Goal: Task Accomplishment & Management: Manage account settings

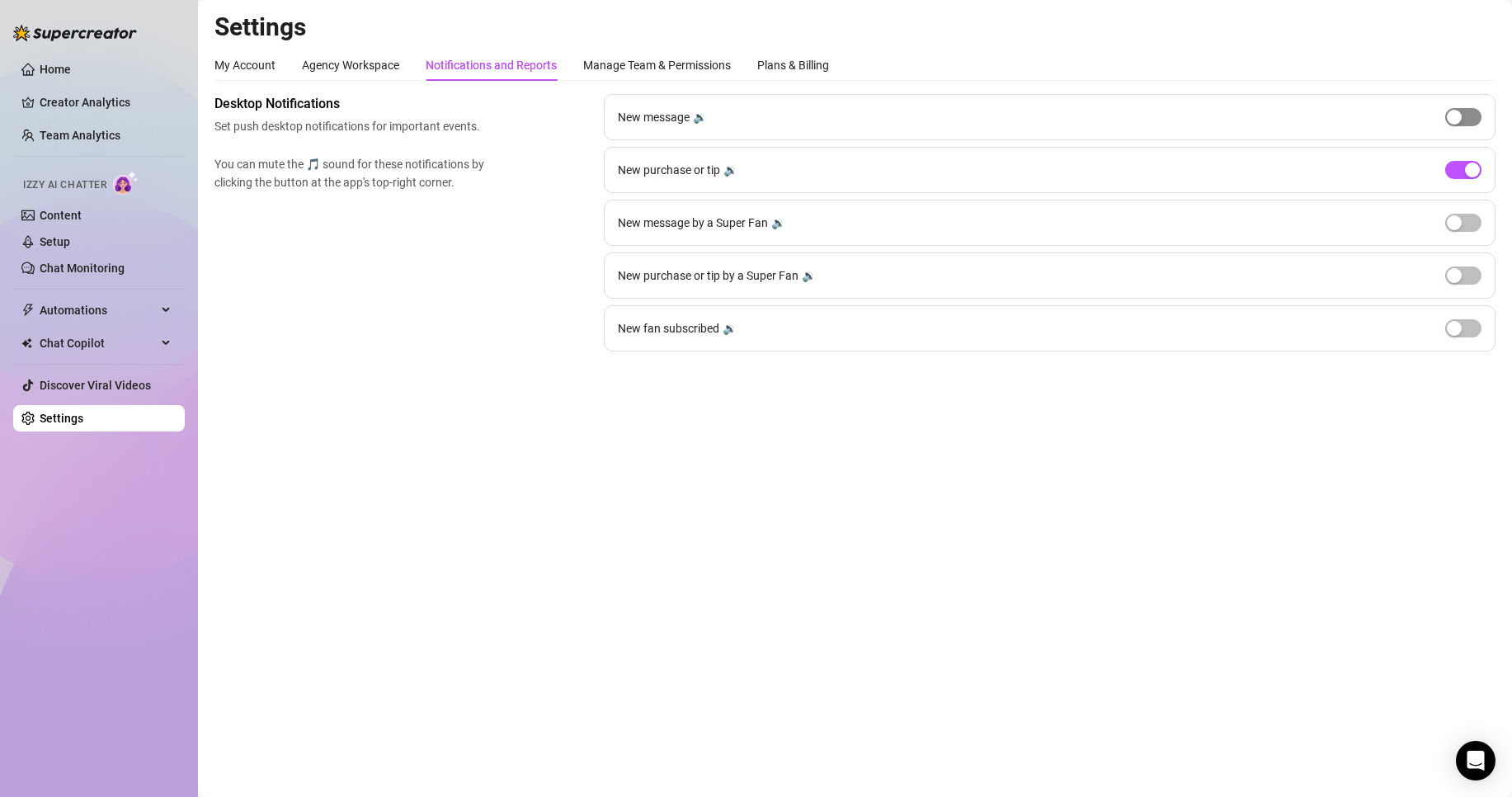
click at [1469, 115] on span "button" at bounding box center [1464, 117] width 37 height 18
click at [1469, 115] on button "button" at bounding box center [1464, 117] width 37 height 18
click at [1460, 175] on span "button" at bounding box center [1464, 170] width 37 height 18
click at [1460, 175] on div "button" at bounding box center [1455, 169] width 15 height 15
click at [70, 247] on link "Setup" at bounding box center [55, 241] width 30 height 13
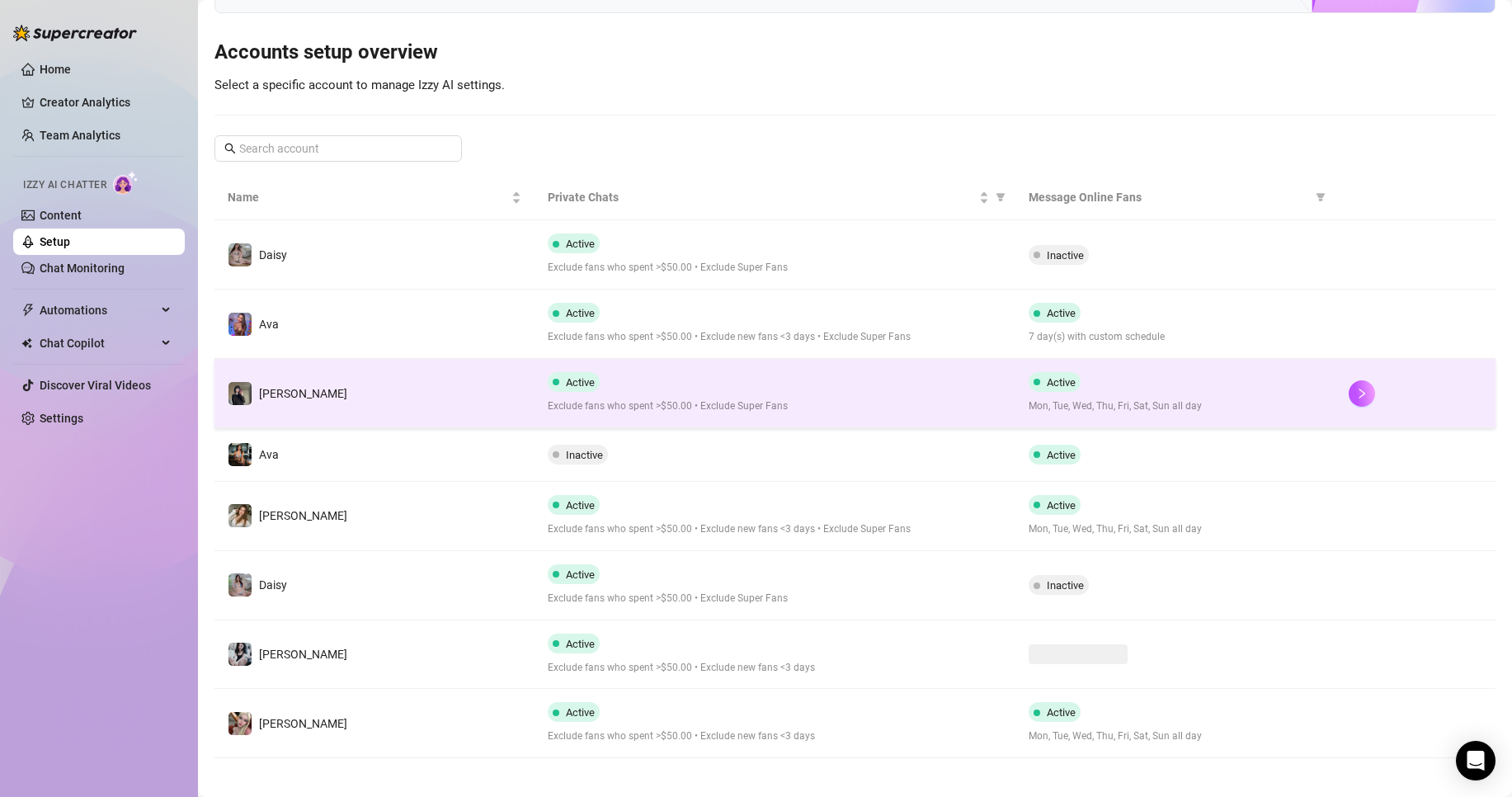
scroll to position [152, 0]
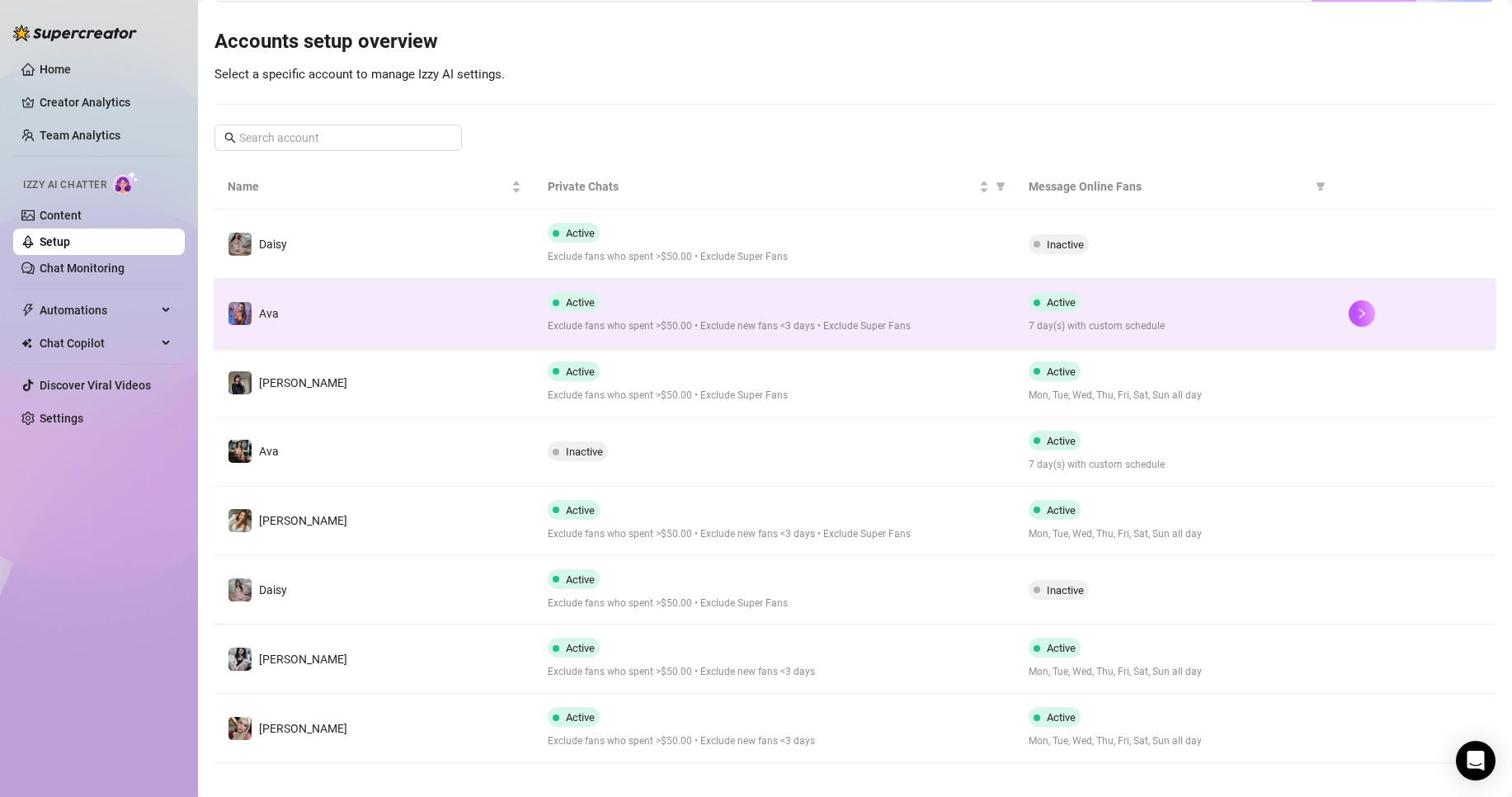
click at [687, 305] on div "Active Exclude fans who spent >$50.00 • Exclude new fans <3 days • Exclude Supe…" at bounding box center [774, 313] width 454 height 42
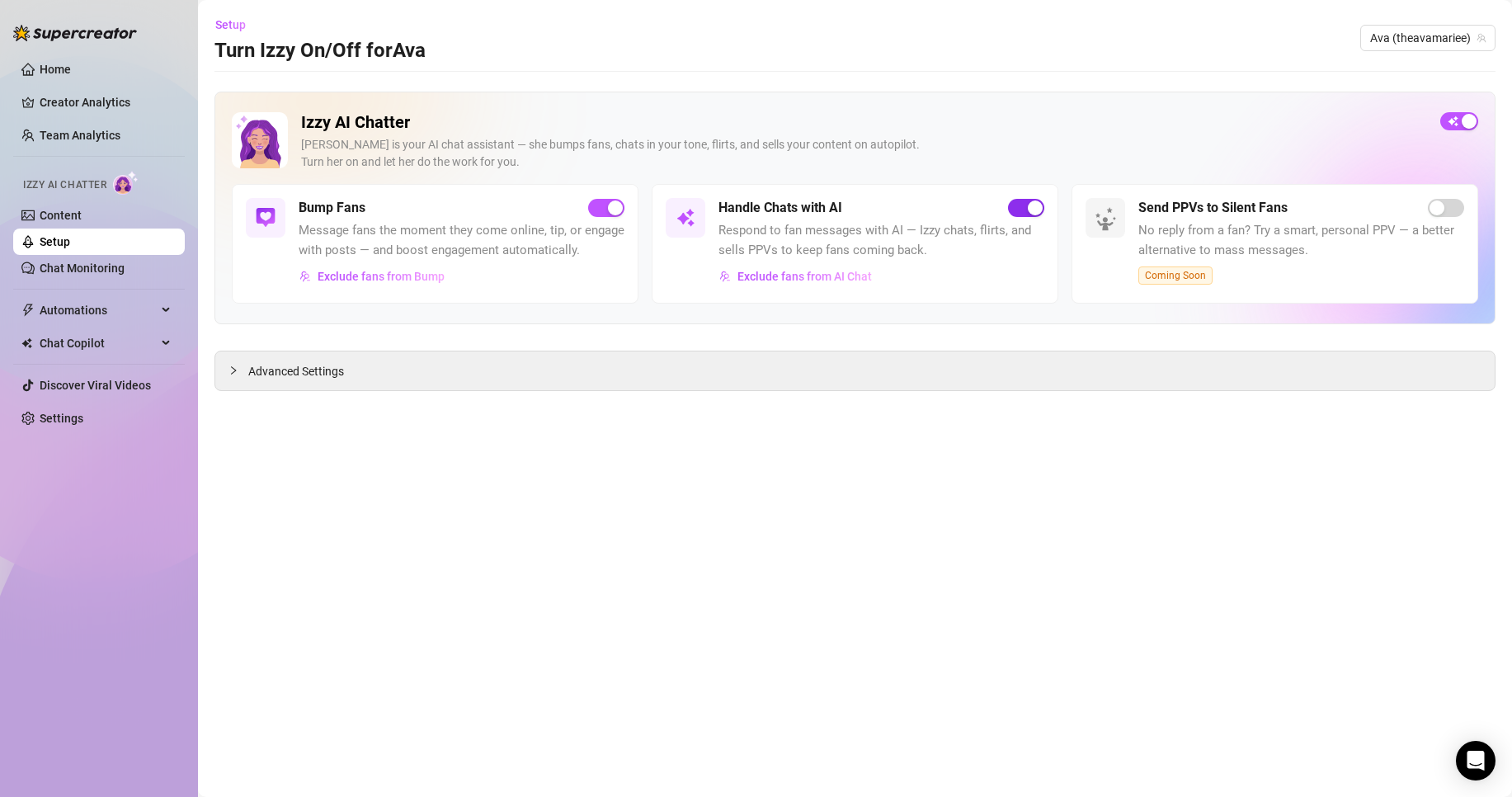
click at [1019, 203] on span "button" at bounding box center [1026, 208] width 37 height 18
click at [1409, 39] on span "Ava (theavamariee)" at bounding box center [1428, 39] width 116 height 25
click at [1439, 45] on span "Ava (theavamariee)" at bounding box center [1428, 39] width 116 height 25
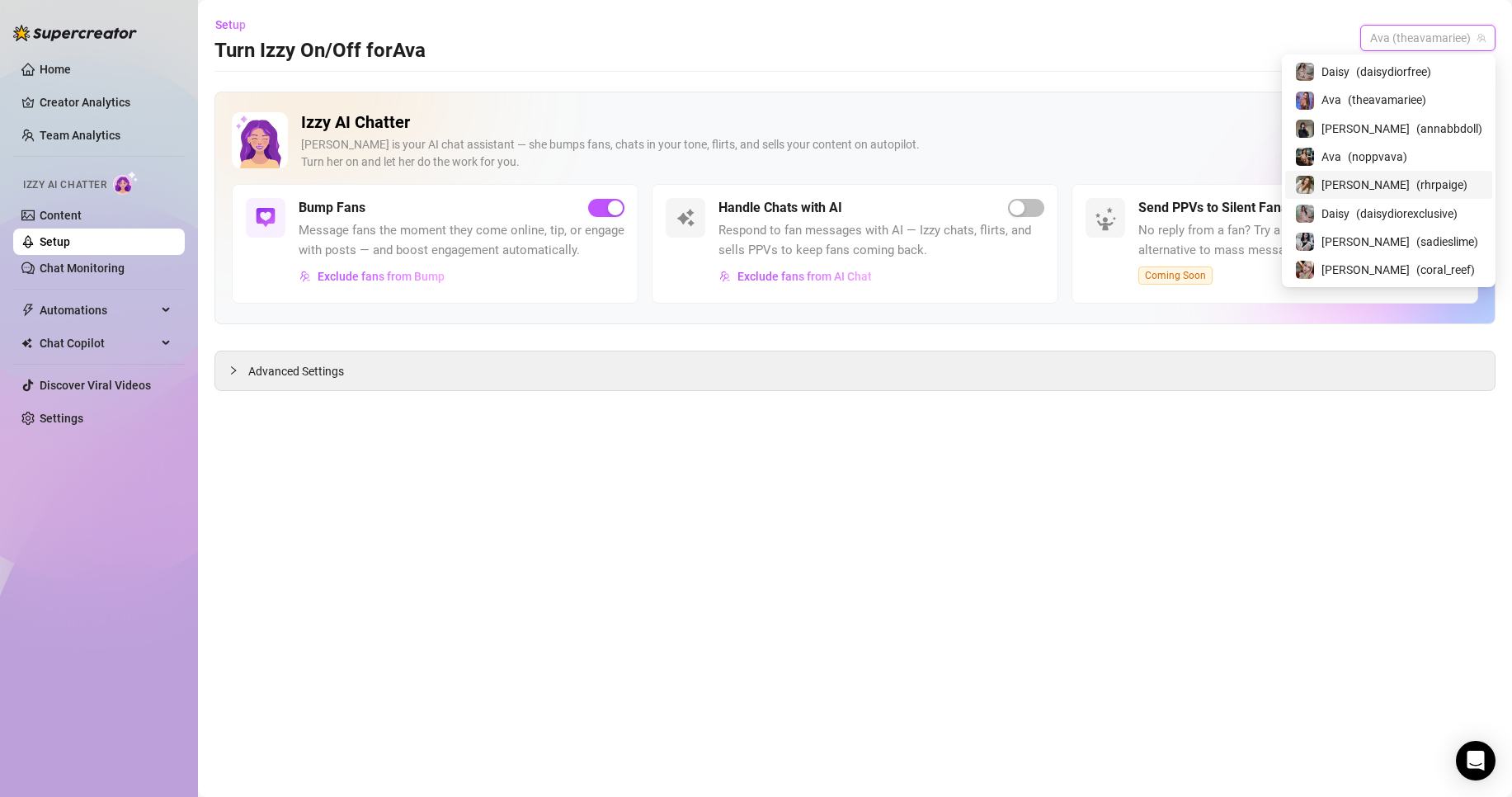
click at [1456, 177] on div "[PERSON_NAME] ( rhrpaige )" at bounding box center [1388, 185] width 187 height 20
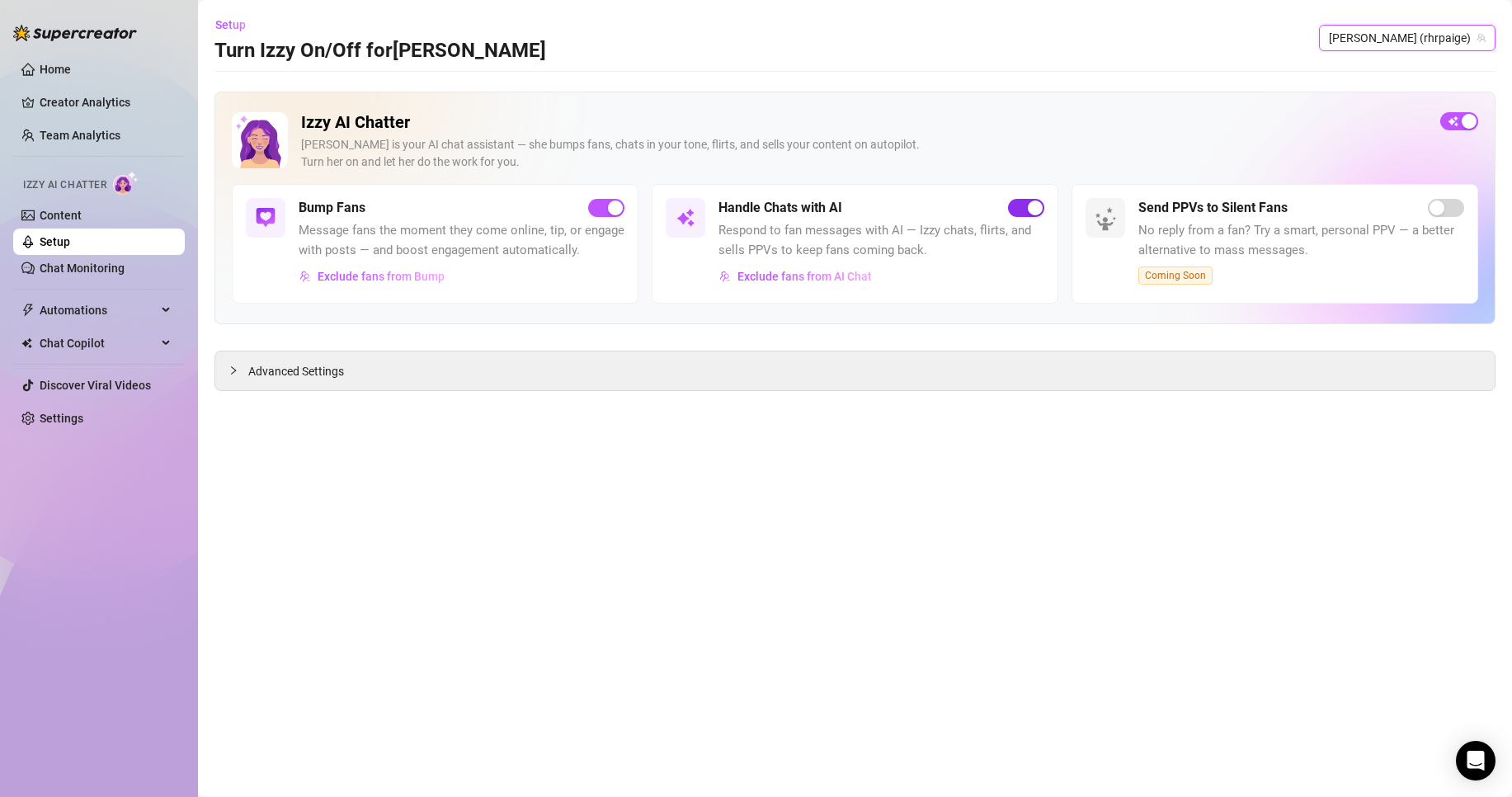
click at [1022, 209] on span "button" at bounding box center [1026, 208] width 37 height 18
click at [1482, 36] on icon "team" at bounding box center [1482, 39] width 9 height 9
click at [1466, 32] on span "[PERSON_NAME] (rhrpaige)" at bounding box center [1407, 39] width 157 height 25
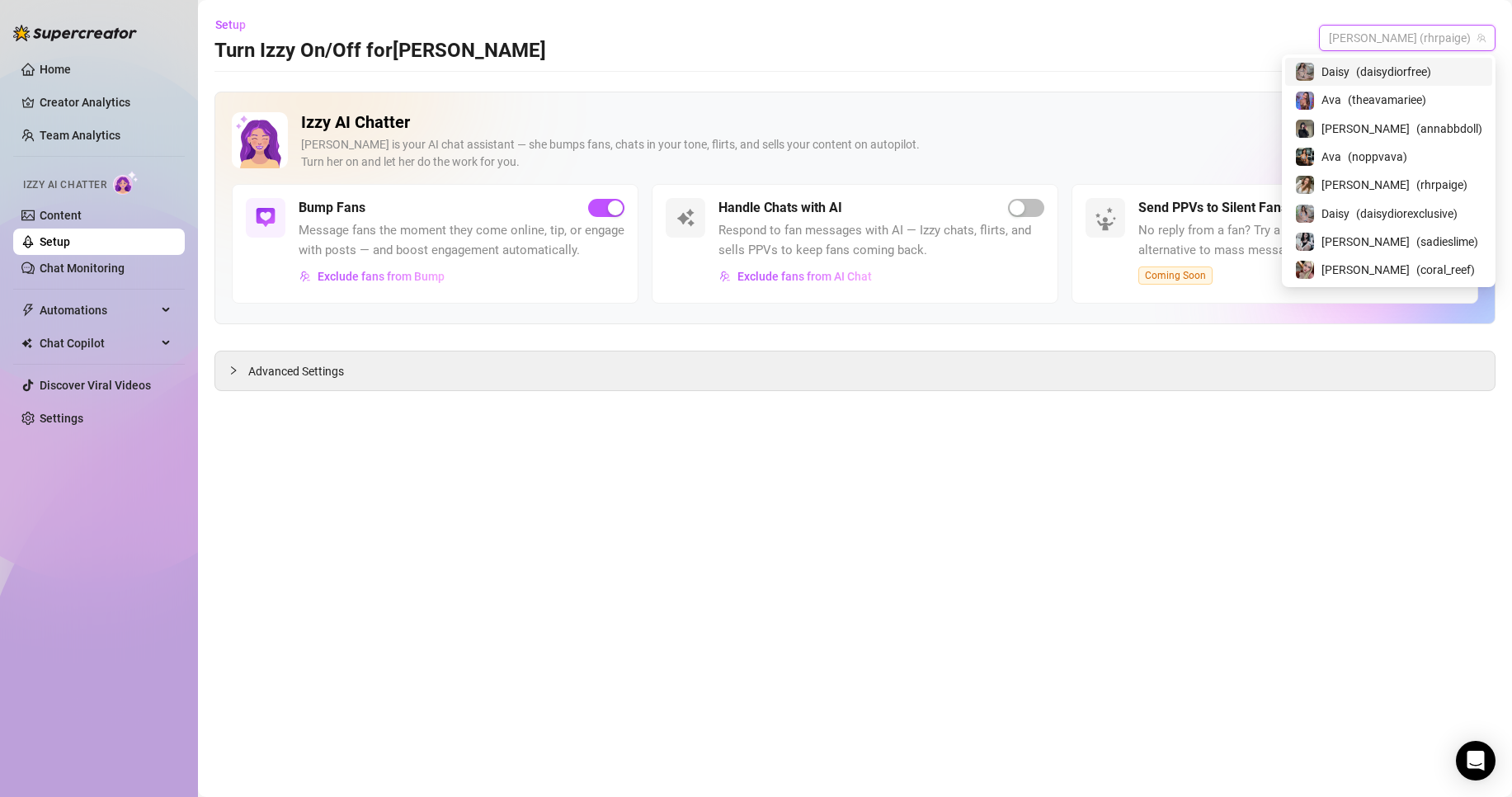
click at [1457, 69] on div "Daisy ( daisydiorfree )" at bounding box center [1388, 72] width 187 height 20
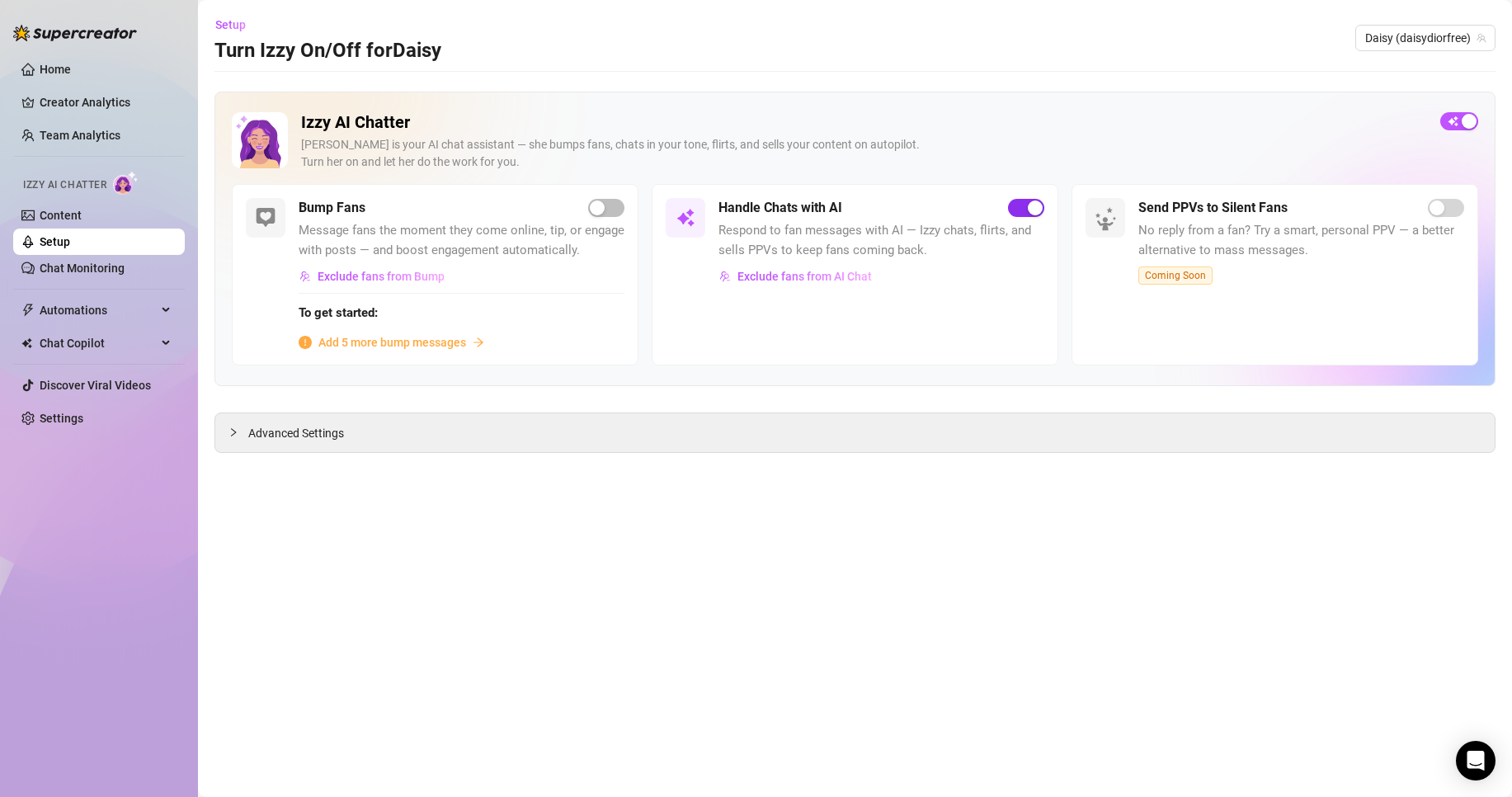
click at [1031, 212] on div "button" at bounding box center [1035, 208] width 15 height 15
click at [1467, 37] on span "Daisy (daisydiorfree)" at bounding box center [1425, 39] width 120 height 25
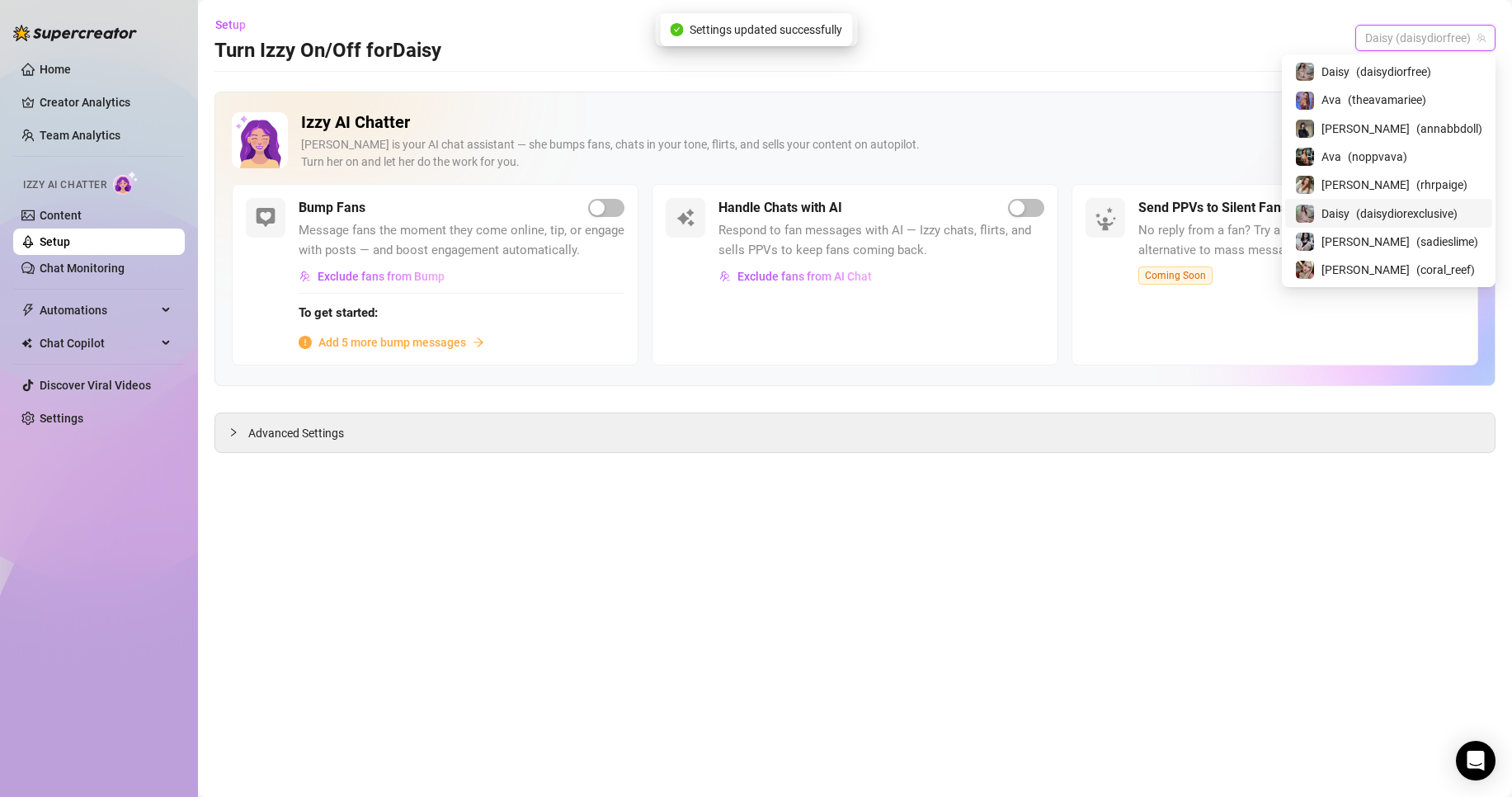
click at [1458, 213] on span "( daisydiorexclusive )" at bounding box center [1406, 213] width 101 height 18
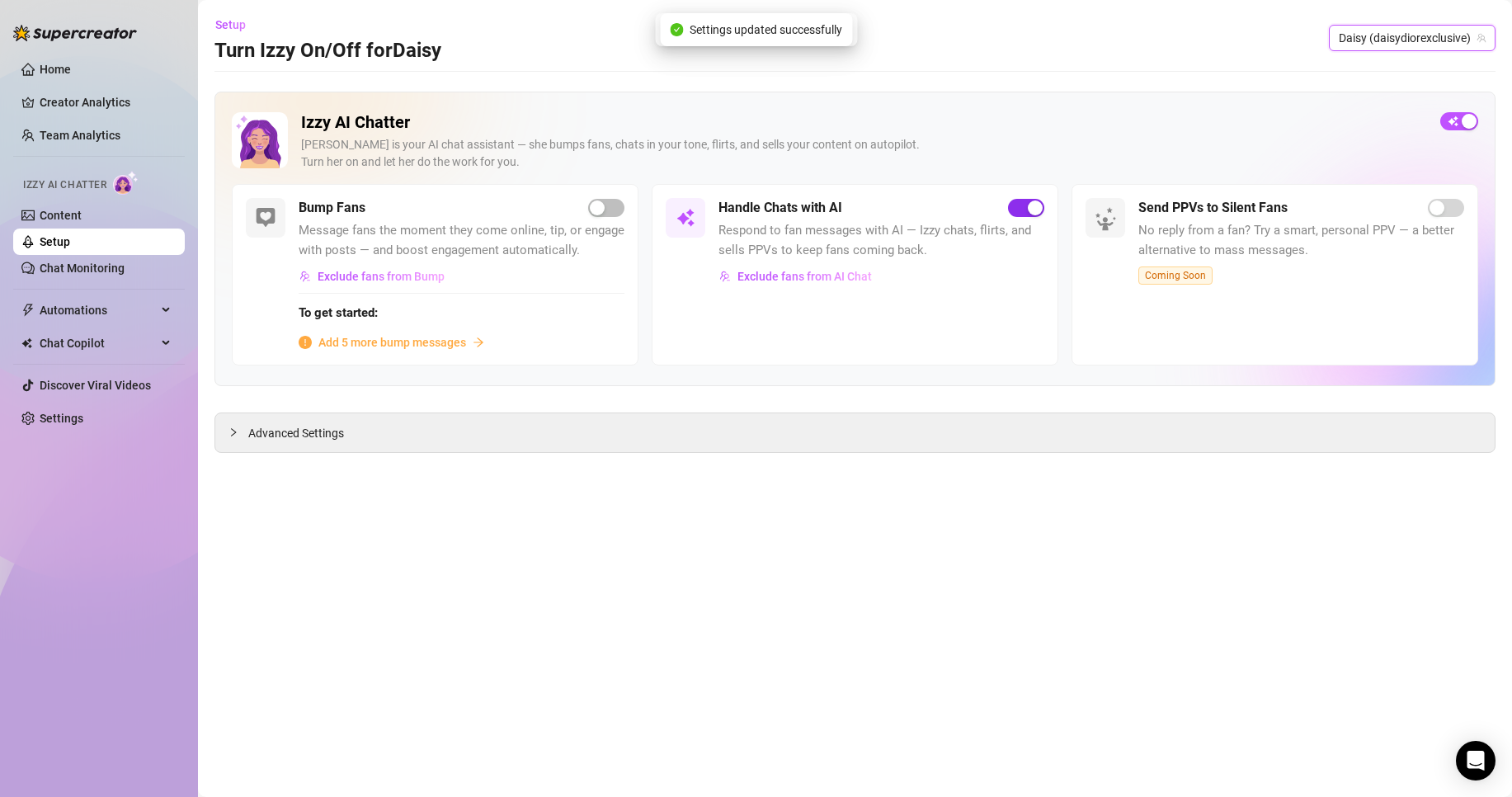
click at [1021, 201] on span "button" at bounding box center [1026, 208] width 37 height 18
click at [1396, 26] on span "Daisy (daisydiorexclusive)" at bounding box center [1413, 39] width 147 height 25
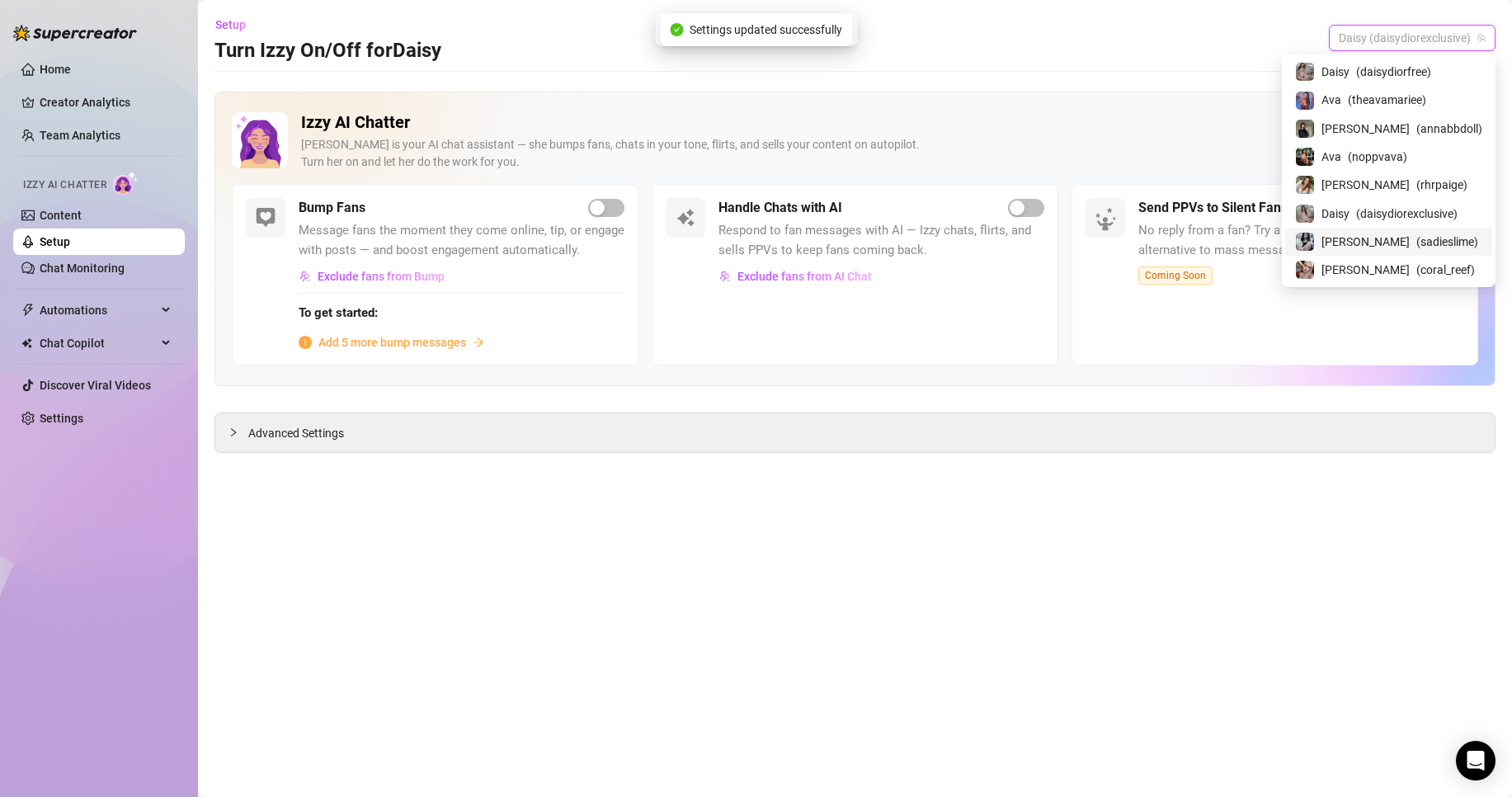
click at [1476, 241] on div "[PERSON_NAME] ( sadieslime )" at bounding box center [1388, 242] width 187 height 20
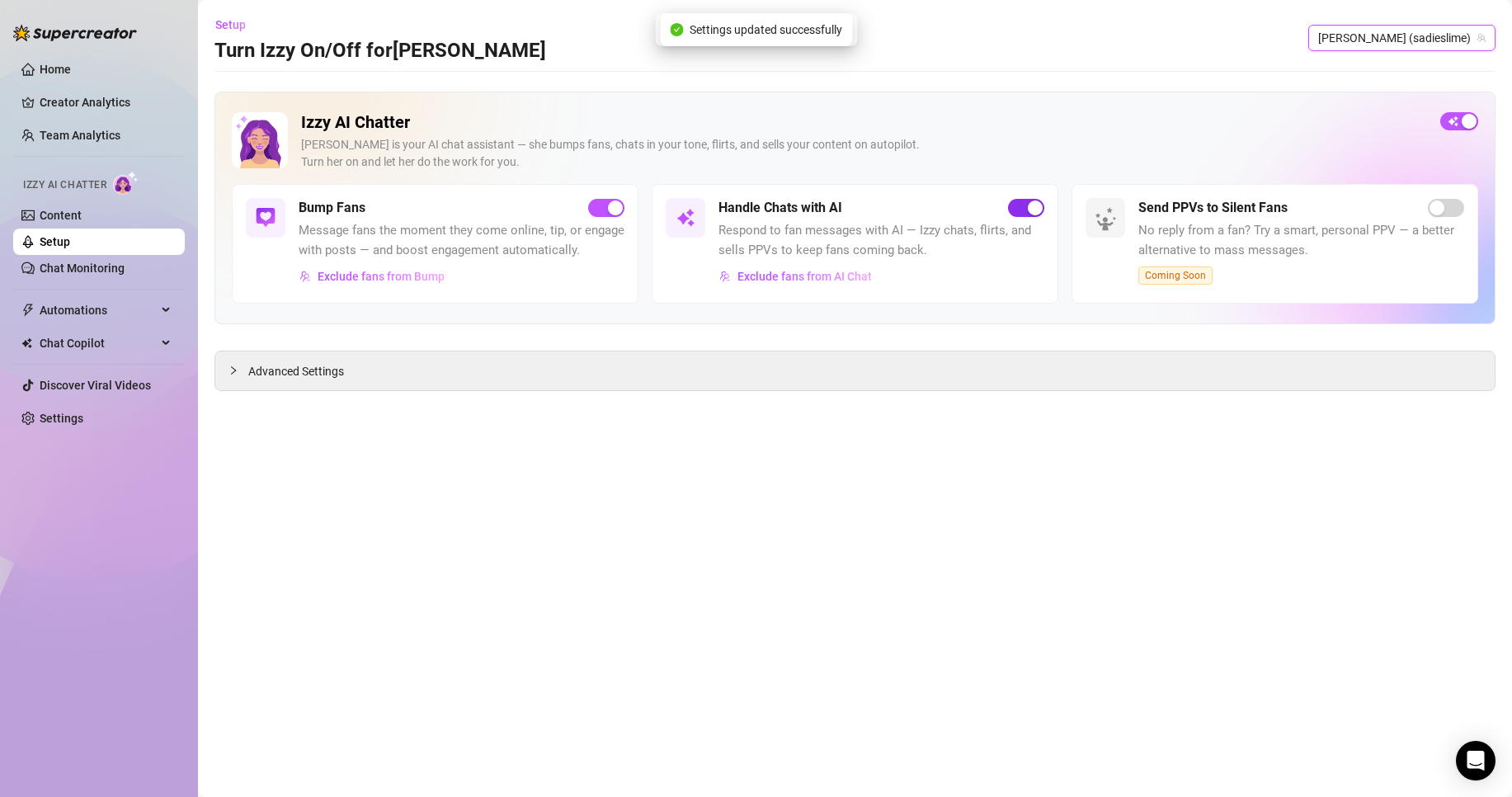
click at [1031, 204] on div "button" at bounding box center [1035, 208] width 15 height 15
click at [1448, 45] on span "[PERSON_NAME] (sadieslime)" at bounding box center [1402, 39] width 168 height 25
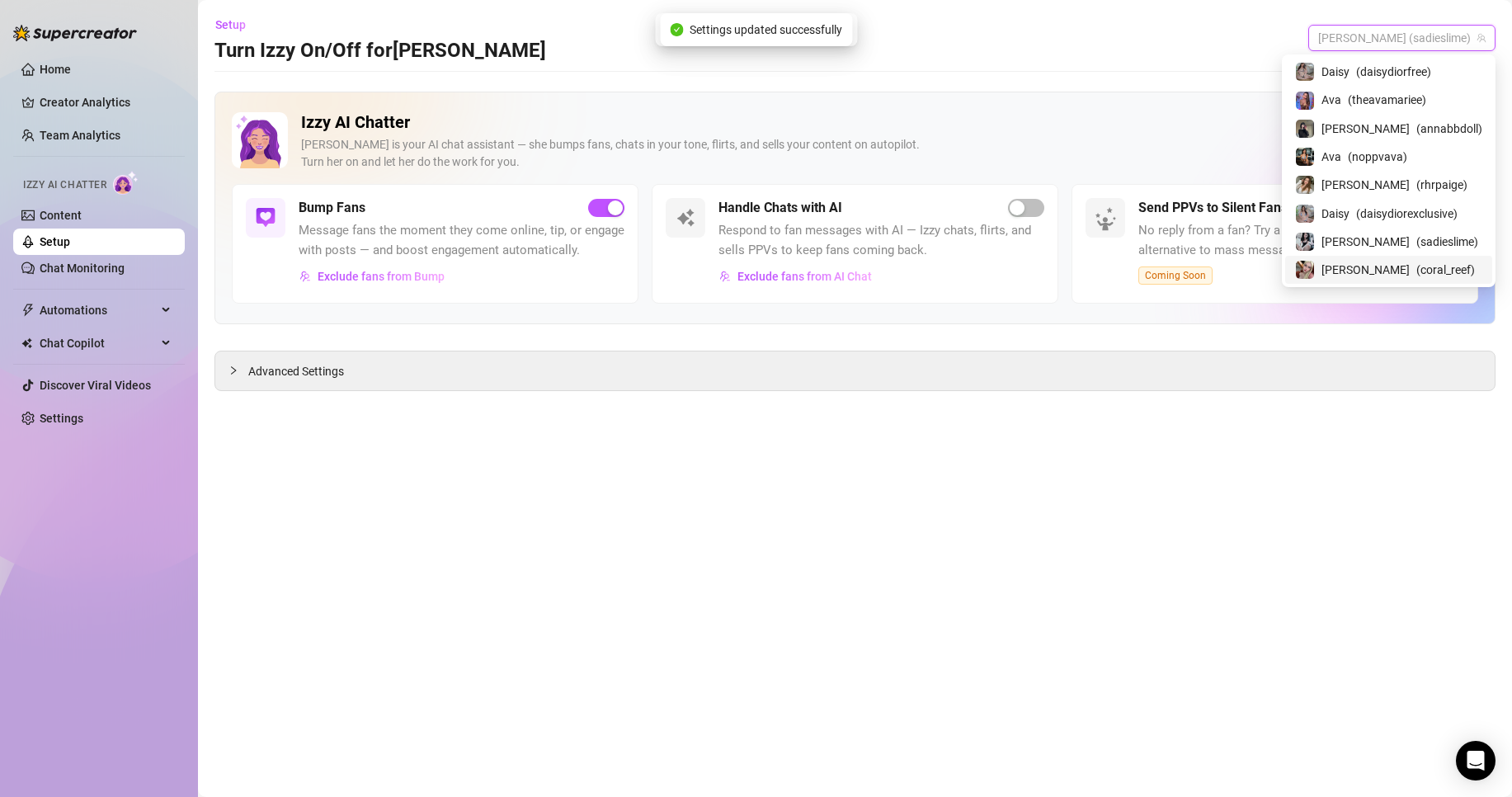
click at [1437, 264] on span "( coral_reef )" at bounding box center [1446, 270] width 58 height 18
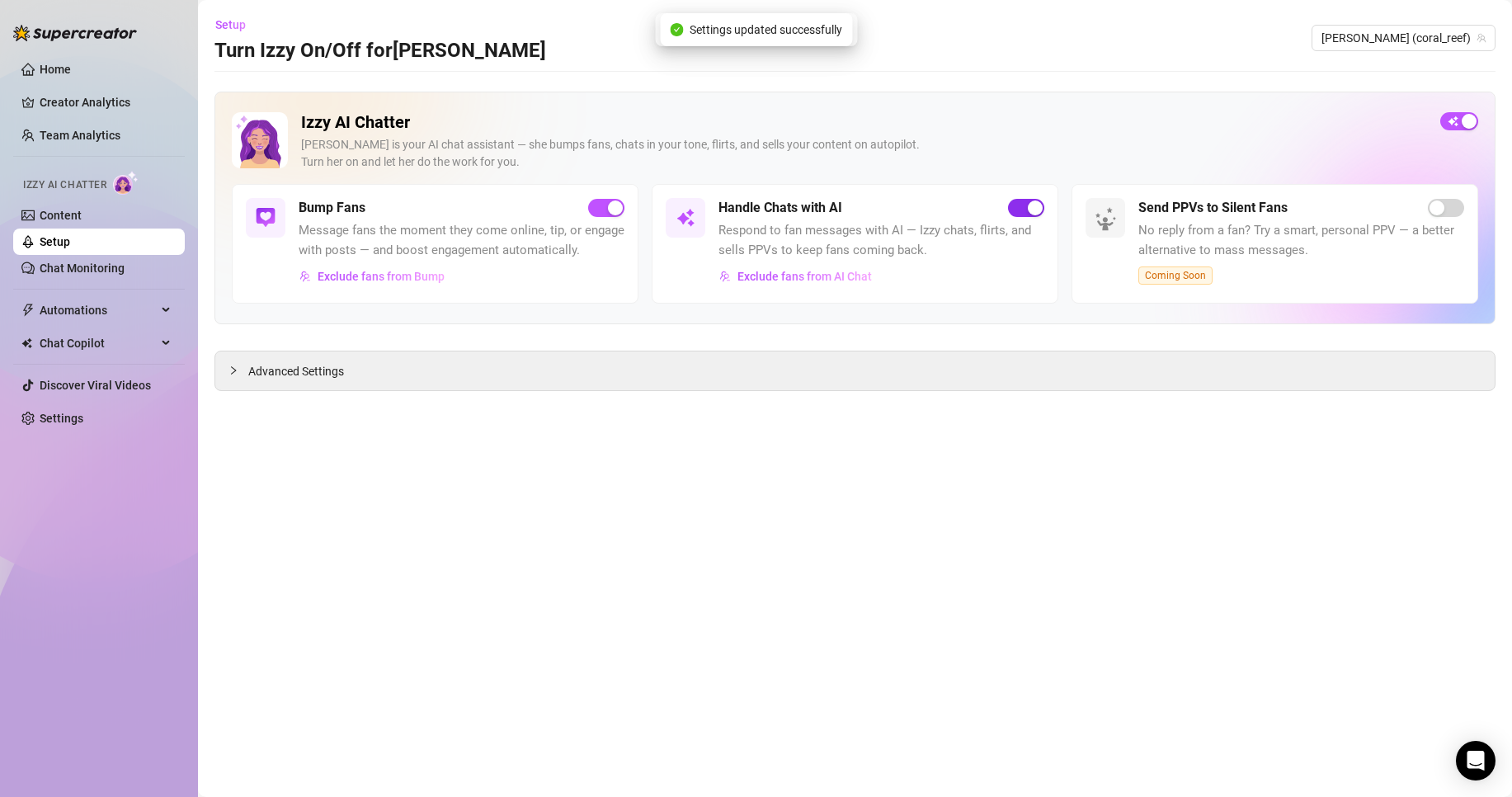
click at [1031, 212] on div "button" at bounding box center [1035, 208] width 15 height 15
